Goal: Obtain resource: Download file/media

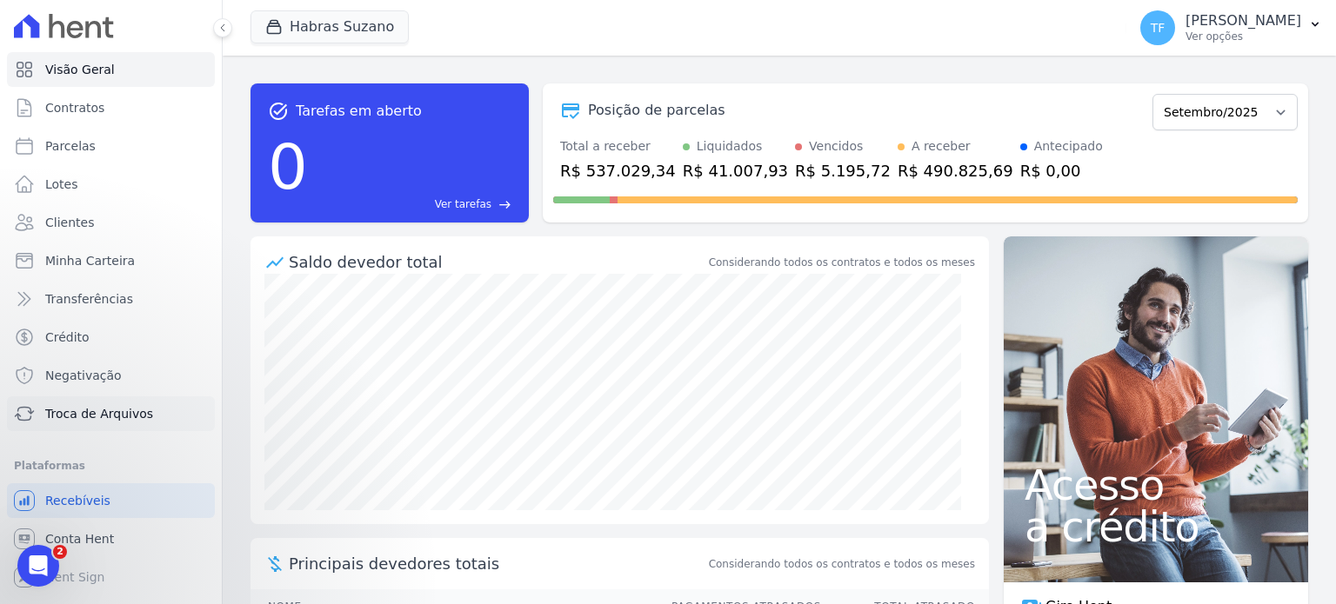
click at [132, 412] on span "Troca de Arquivos" at bounding box center [99, 413] width 108 height 17
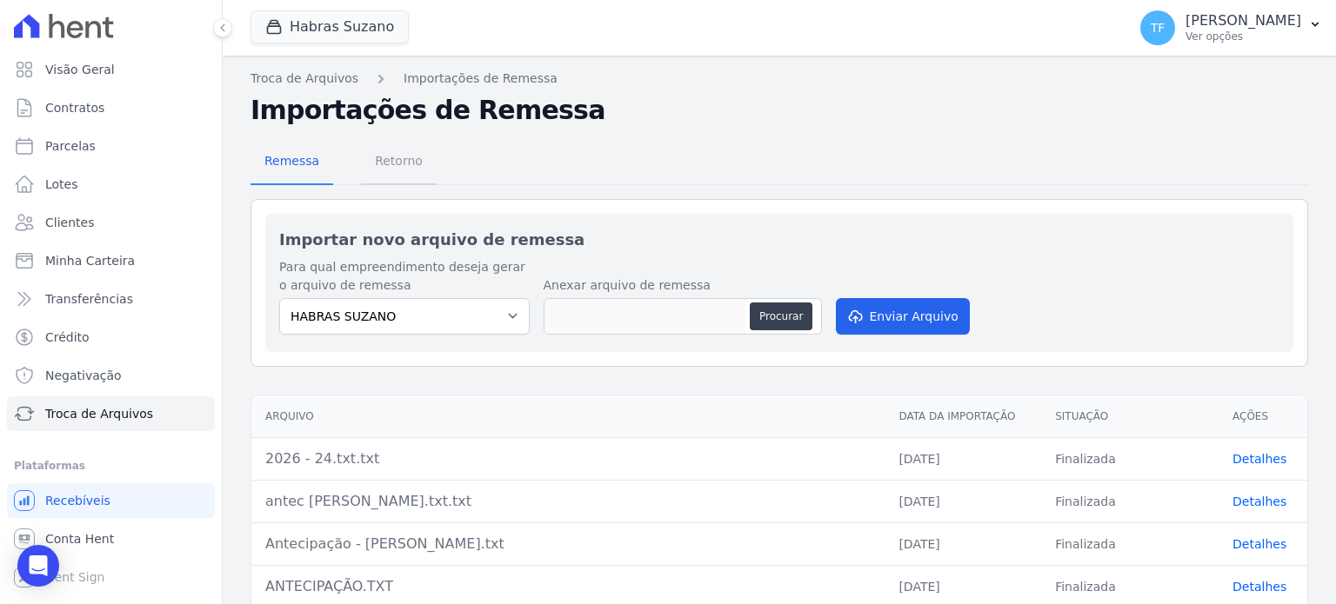
click at [403, 148] on span "Retorno" at bounding box center [398, 161] width 69 height 35
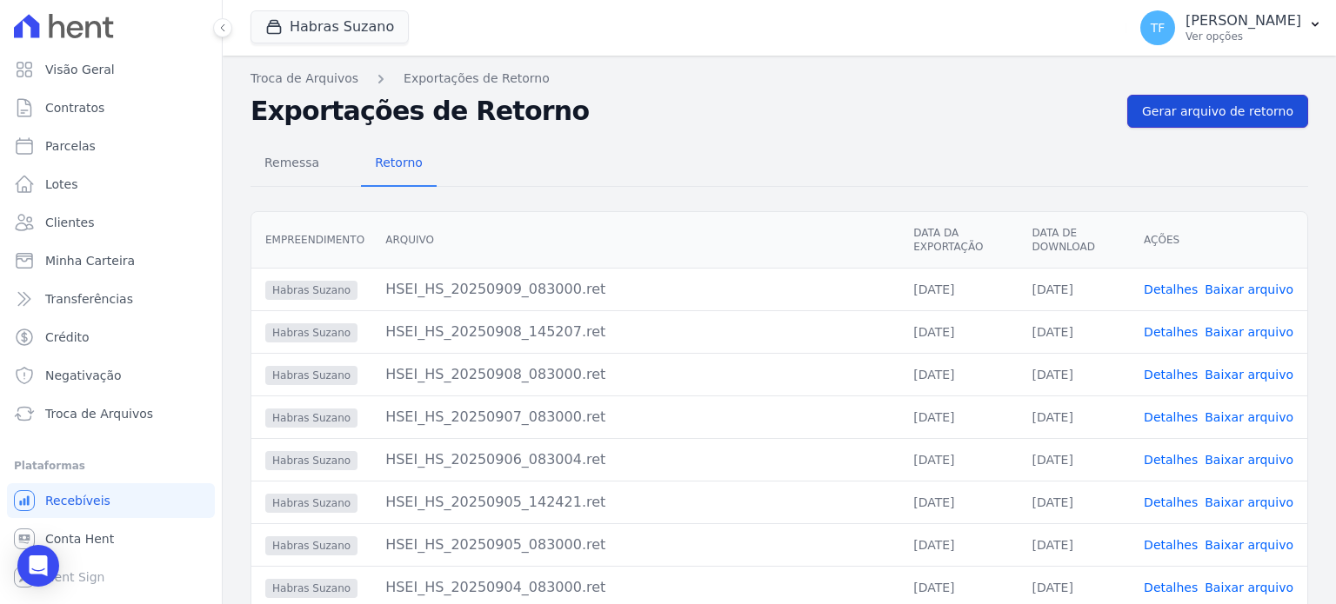
click at [1204, 103] on span "Gerar arquivo de retorno" at bounding box center [1217, 111] width 151 height 17
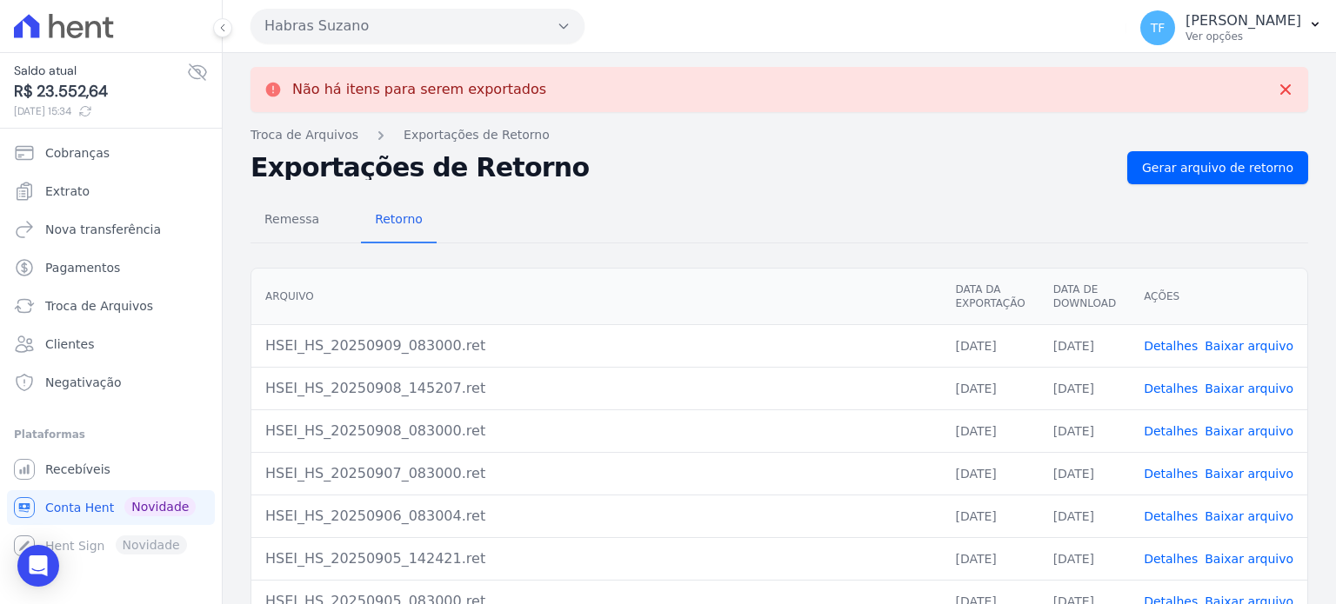
click at [90, 108] on icon at bounding box center [85, 111] width 10 height 10
click at [94, 187] on link "Extrato" at bounding box center [111, 191] width 208 height 35
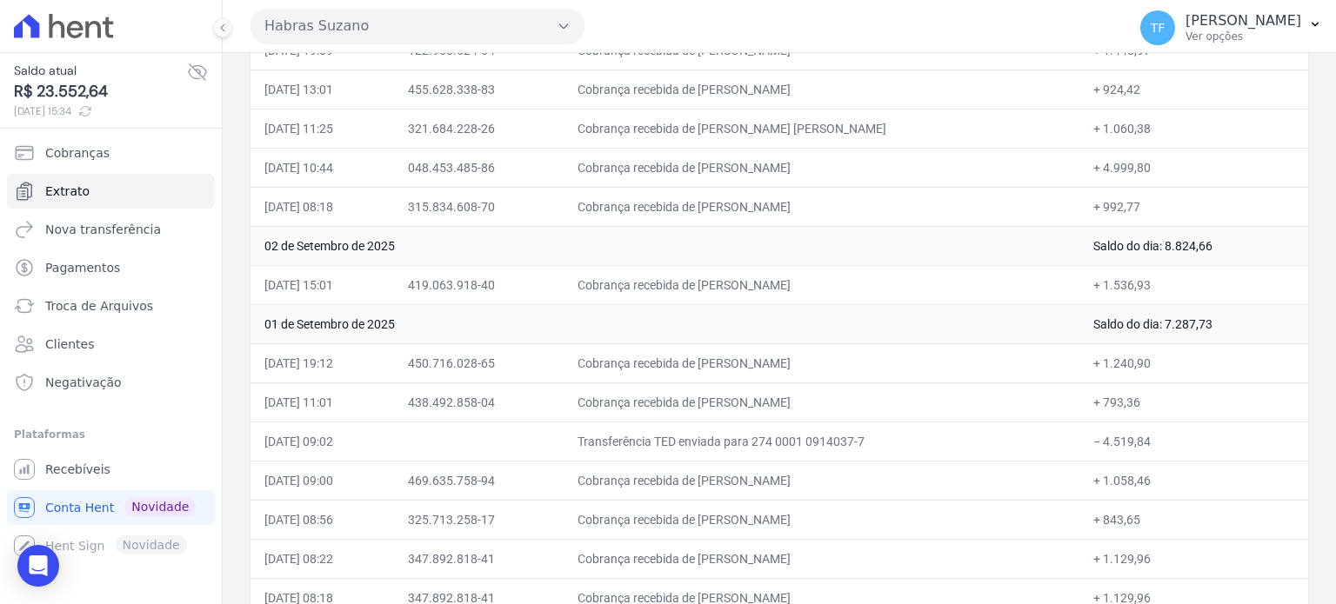
scroll to position [1009, 0]
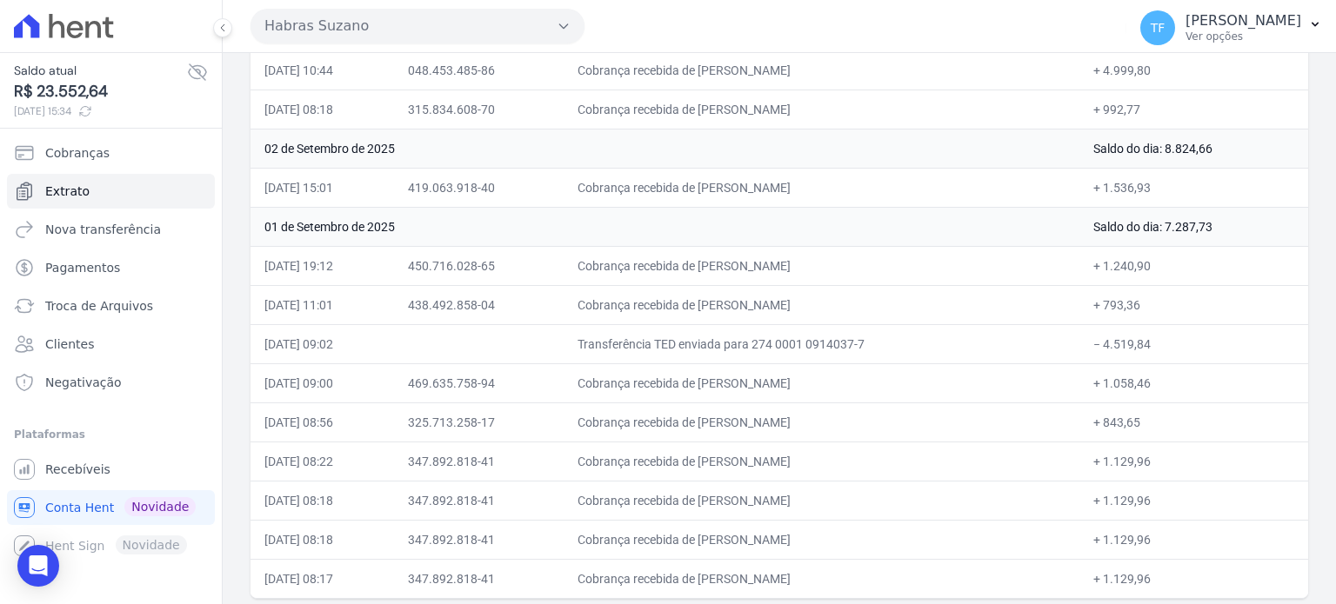
click at [983, 409] on td "Cobrança recebida de [PERSON_NAME]" at bounding box center [822, 422] width 516 height 39
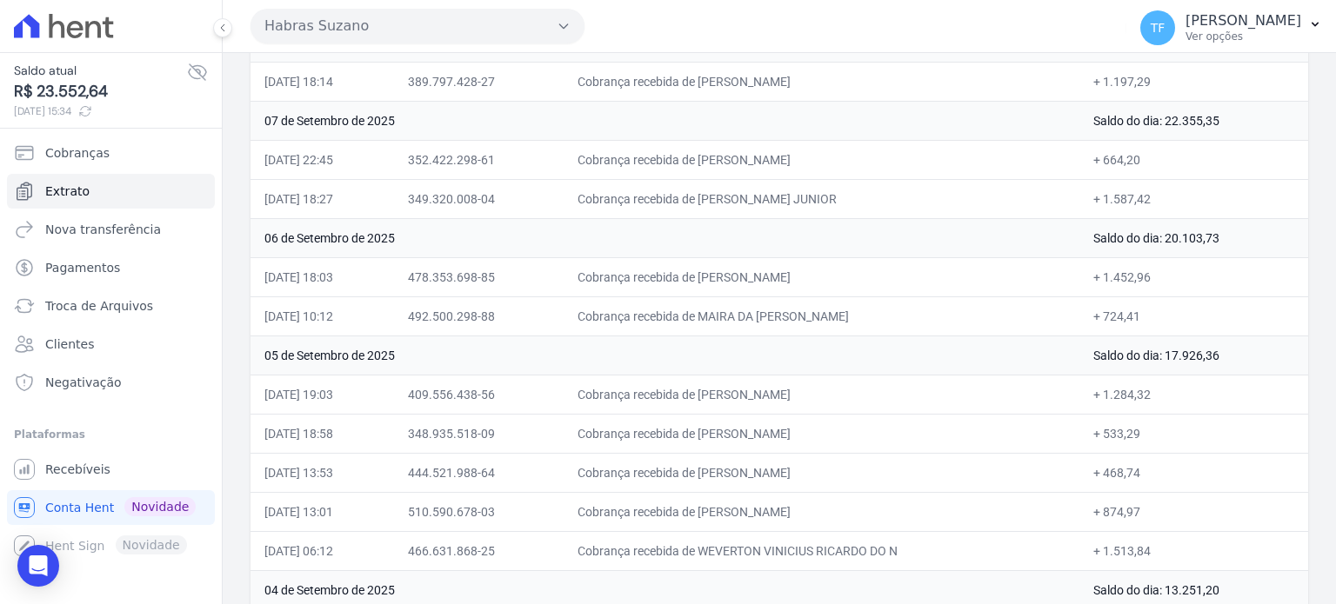
scroll to position [221, 0]
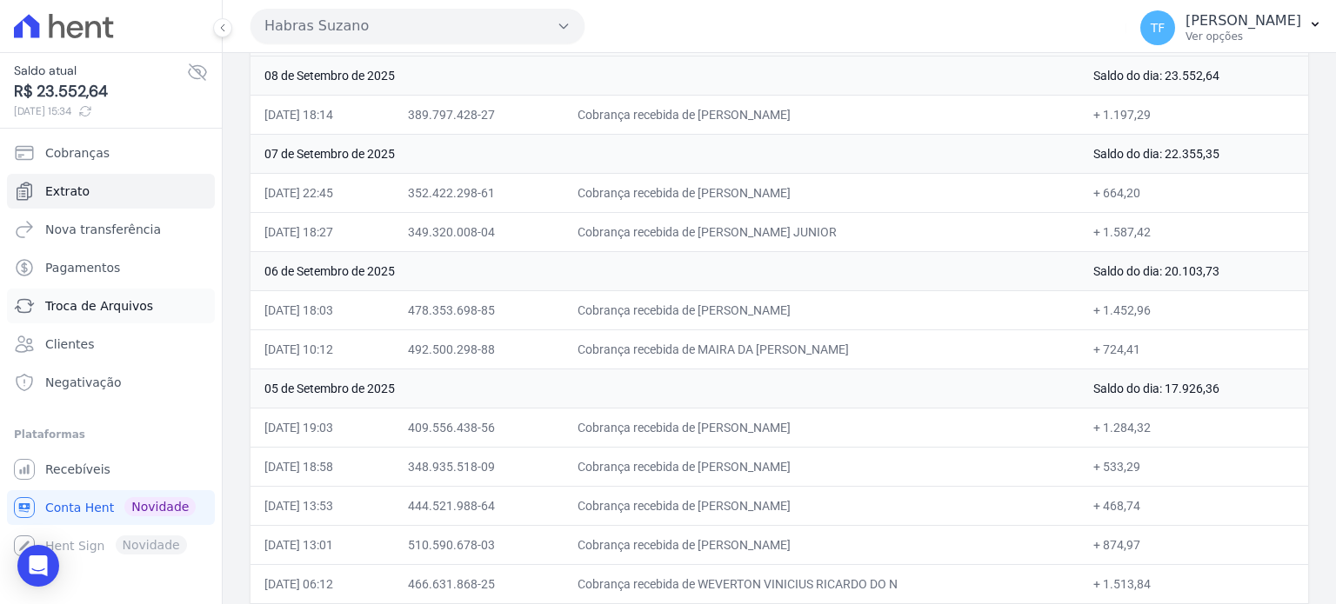
click at [131, 312] on span "Troca de Arquivos" at bounding box center [99, 305] width 108 height 17
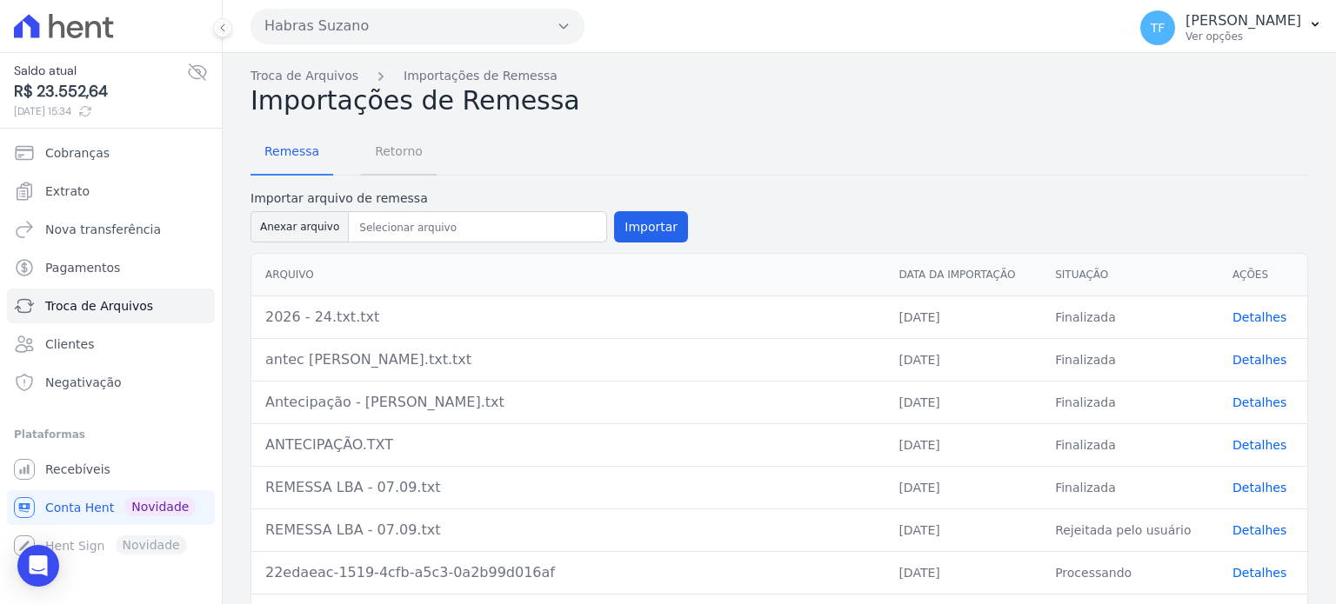
click at [410, 145] on span "Retorno" at bounding box center [398, 151] width 69 height 35
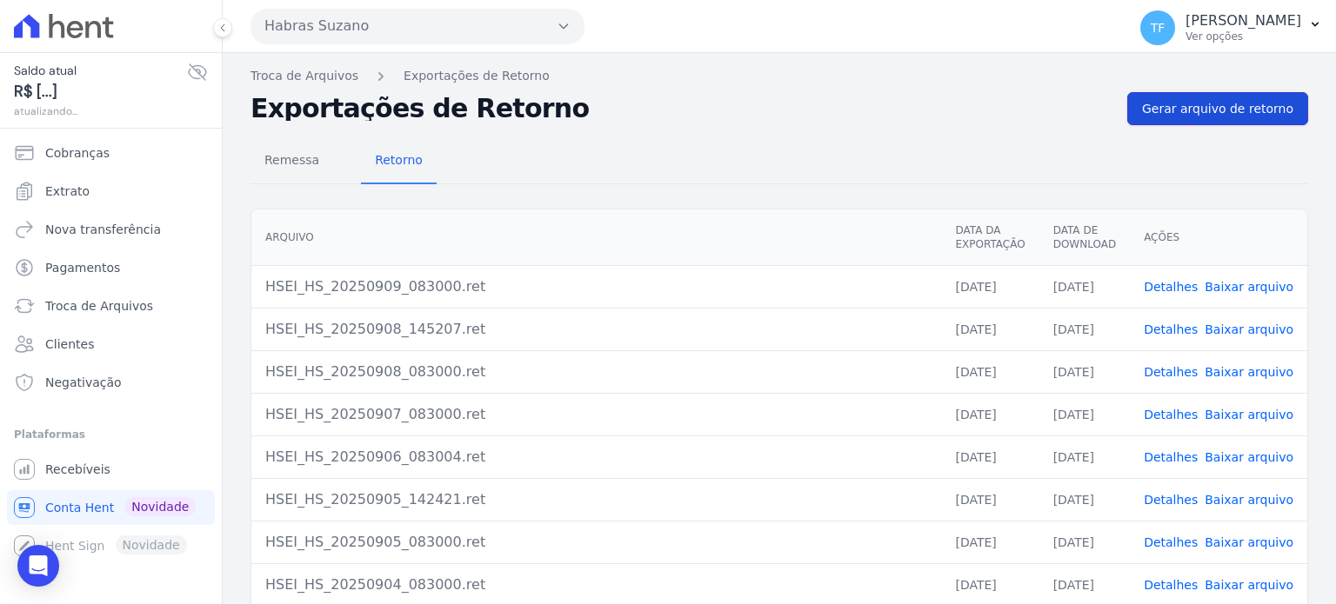
click at [1214, 114] on span "Gerar arquivo de retorno" at bounding box center [1217, 108] width 151 height 17
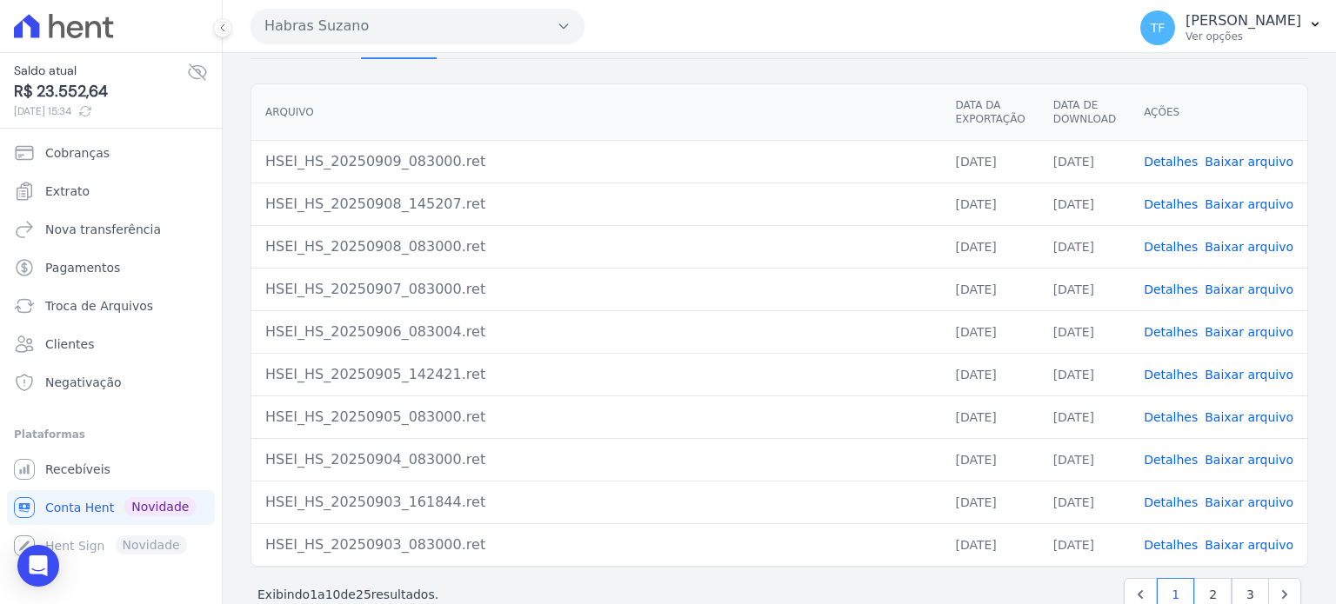
scroll to position [218, 0]
